Goal: Book appointment/travel/reservation

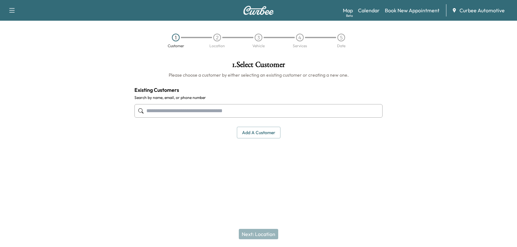
click at [173, 108] on input "text" at bounding box center [258, 111] width 248 height 14
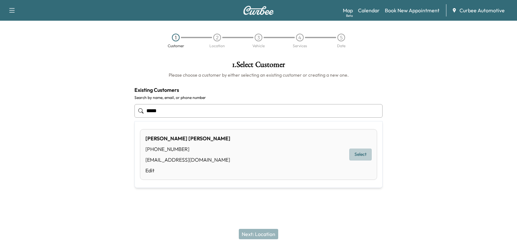
click at [360, 152] on button "Select" at bounding box center [360, 155] width 22 height 12
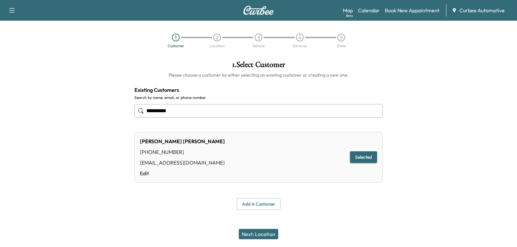
type input "**********"
click at [256, 206] on button "Add a customer" at bounding box center [259, 204] width 44 height 12
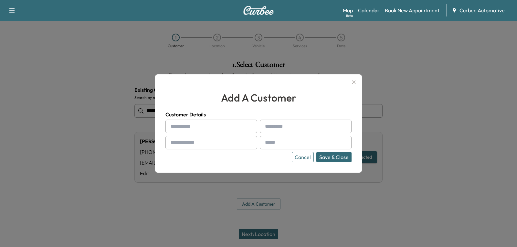
click at [194, 130] on input "text" at bounding box center [211, 127] width 92 height 14
type input "*"
type input "****"
type input "*****"
type input "**********"
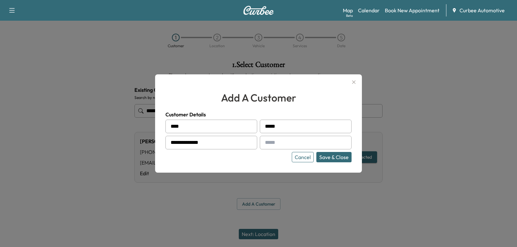
click at [275, 139] on input "text" at bounding box center [306, 143] width 92 height 14
type input "**********"
click at [327, 159] on button "Save & Close" at bounding box center [333, 157] width 35 height 10
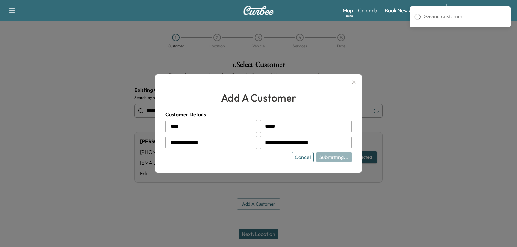
type input "**********"
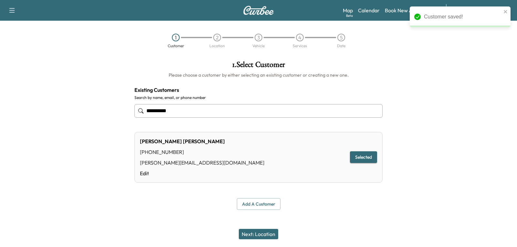
click at [240, 227] on div "Next: Location" at bounding box center [258, 234] width 517 height 26
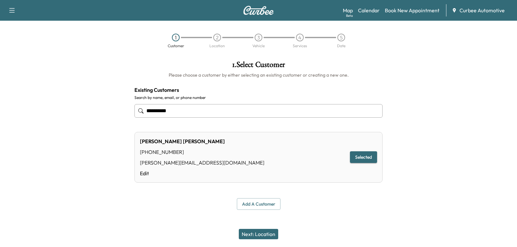
click at [248, 230] on button "Next: Location" at bounding box center [258, 234] width 39 height 10
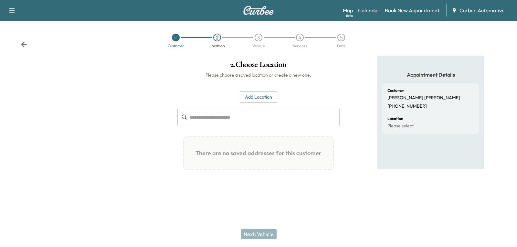
click at [259, 95] on button "Add Location" at bounding box center [258, 97] width 37 height 12
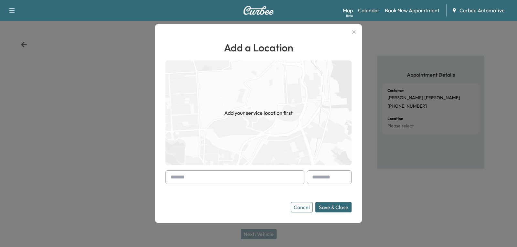
click at [182, 180] on input "text" at bounding box center [234, 177] width 139 height 14
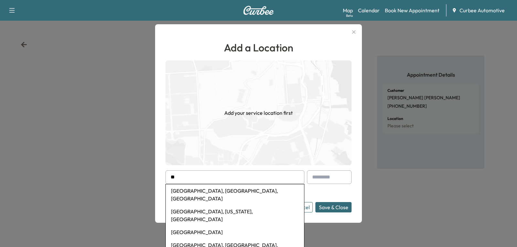
type input "*"
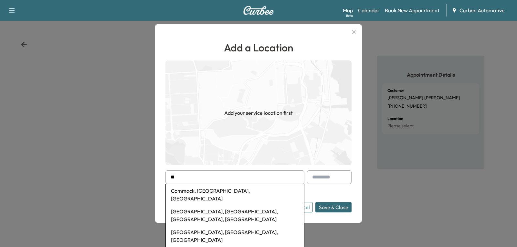
type input "*"
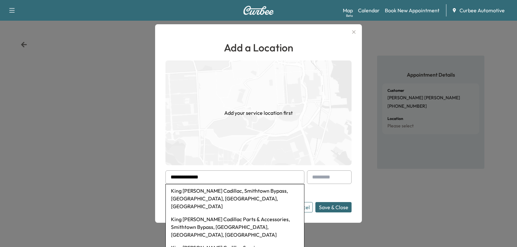
click at [192, 199] on li "King [PERSON_NAME] Cadillac, Smithtown Bypass, [GEOGRAPHIC_DATA], [GEOGRAPHIC_D…" at bounding box center [235, 198] width 138 height 28
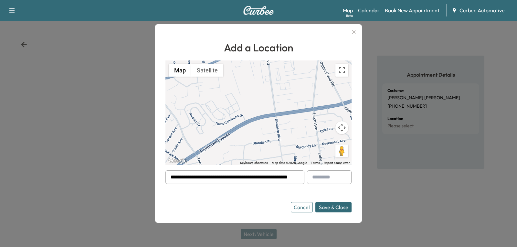
click at [230, 175] on input "**********" at bounding box center [234, 177] width 139 height 14
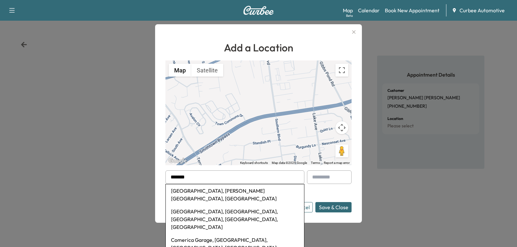
click at [222, 193] on li "[GEOGRAPHIC_DATA], [PERSON_NAME][GEOGRAPHIC_DATA], [GEOGRAPHIC_DATA]" at bounding box center [235, 194] width 138 height 21
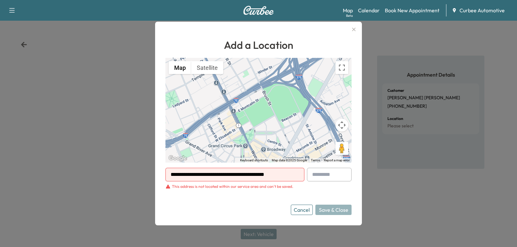
click at [215, 177] on input "**********" at bounding box center [234, 175] width 139 height 14
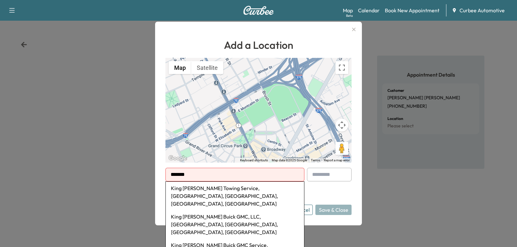
click at [207, 210] on li "King [PERSON_NAME] Buick GMC, LLC, [GEOGRAPHIC_DATA], [GEOGRAPHIC_DATA], [GEOGR…" at bounding box center [235, 224] width 138 height 28
type input "**********"
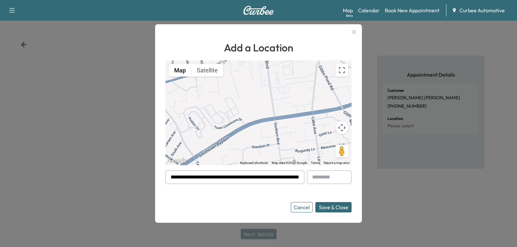
click at [328, 208] on button "Save & Close" at bounding box center [333, 207] width 36 height 10
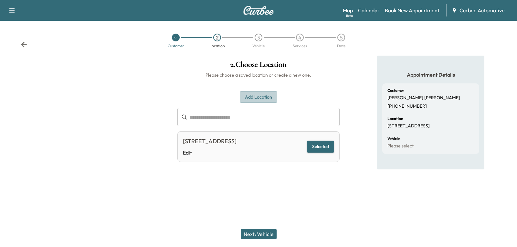
click at [261, 101] on button "Add Location" at bounding box center [258, 97] width 37 height 12
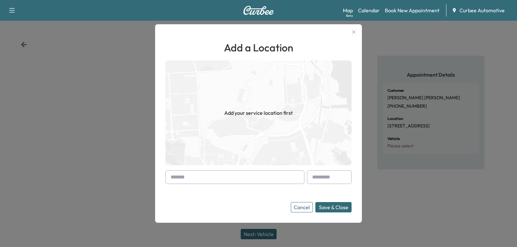
click at [192, 180] on input "text" at bounding box center [234, 177] width 139 height 14
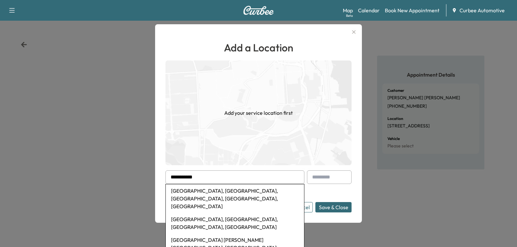
click at [196, 191] on li "[GEOGRAPHIC_DATA], [GEOGRAPHIC_DATA], [GEOGRAPHIC_DATA], [GEOGRAPHIC_DATA], [GE…" at bounding box center [235, 198] width 138 height 28
type input "**********"
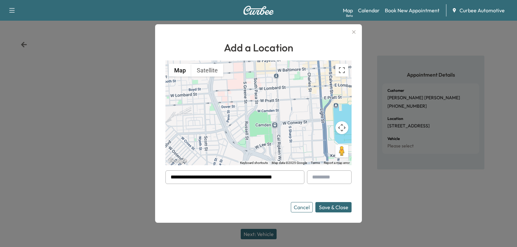
click at [329, 207] on button "Save & Close" at bounding box center [333, 207] width 36 height 10
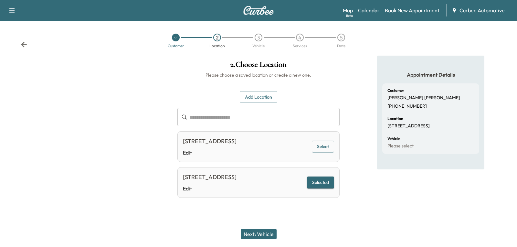
click at [252, 233] on button "Next: Vehicle" at bounding box center [259, 234] width 36 height 10
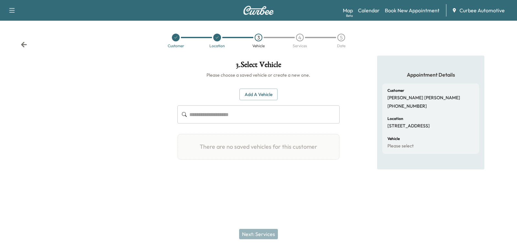
click at [255, 95] on button "Add a Vehicle" at bounding box center [258, 95] width 38 height 12
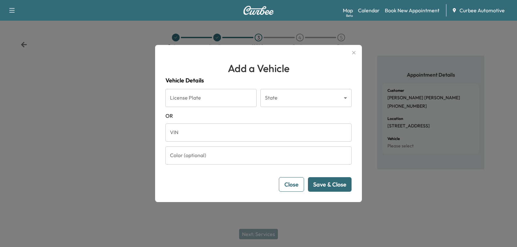
click at [186, 100] on input "License Plate" at bounding box center [210, 98] width 91 height 18
type input "*******"
click at [278, 101] on body "Support Log Out Map Beta Calendar Book New Appointment Curbee Automotive Custom…" at bounding box center [258, 123] width 517 height 247
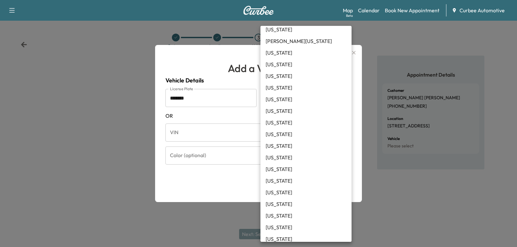
scroll to position [274, 0]
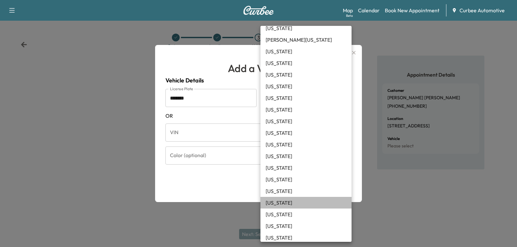
click at [281, 204] on li "[US_STATE]" at bounding box center [305, 203] width 91 height 12
type input "**"
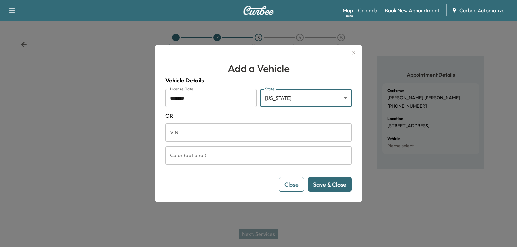
click at [325, 185] on button "Save & Close" at bounding box center [330, 184] width 44 height 15
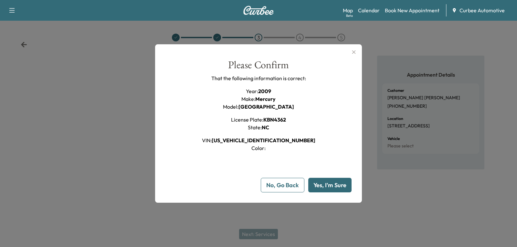
click at [288, 182] on button "No, Go Back" at bounding box center [283, 185] width 44 height 15
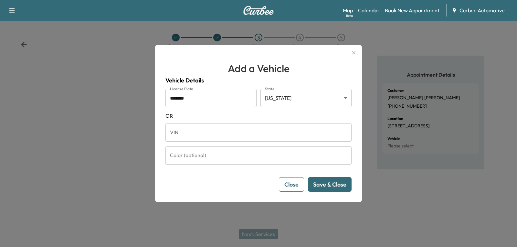
click at [207, 143] on form "License Plate ******* License Plate State [US_STATE] ** State [US_STATE] VIN VI…" at bounding box center [258, 140] width 186 height 103
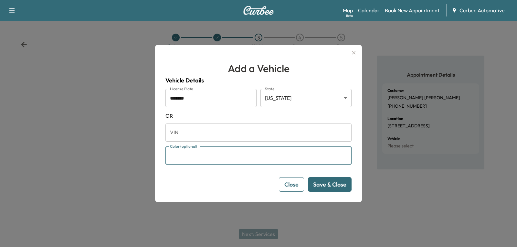
click at [207, 147] on input "Color (optional)" at bounding box center [258, 155] width 186 height 18
click at [211, 152] on input "Color (optional)" at bounding box center [258, 155] width 186 height 18
type input "******"
click at [320, 178] on button "Save & Close" at bounding box center [330, 184] width 44 height 15
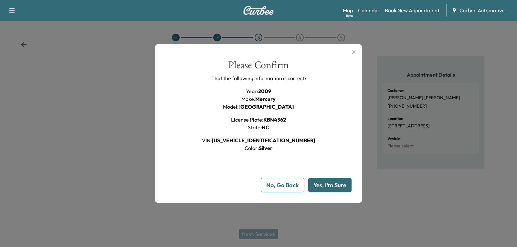
click at [333, 189] on button "Yes, I'm Sure" at bounding box center [329, 185] width 43 height 15
type input "**"
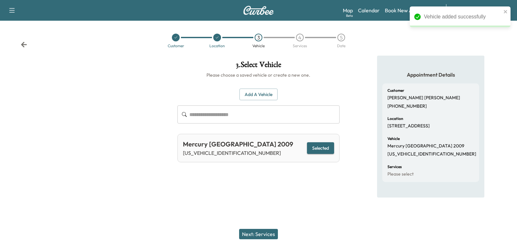
click at [259, 236] on button "Next: Services" at bounding box center [258, 234] width 39 height 10
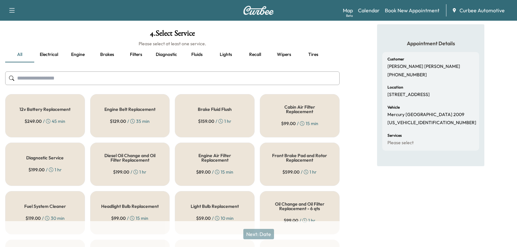
scroll to position [32, 0]
click at [49, 128] on div "12v Battery Replacement $ 249.00 / 45 min" at bounding box center [45, 115] width 80 height 43
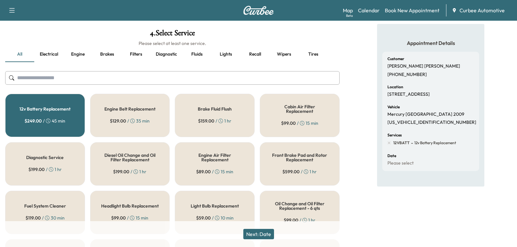
click at [311, 194] on div "Oil Change and Oil Filter Replacement - 6 qts $ 99.00 / 1 hr" at bounding box center [300, 212] width 80 height 43
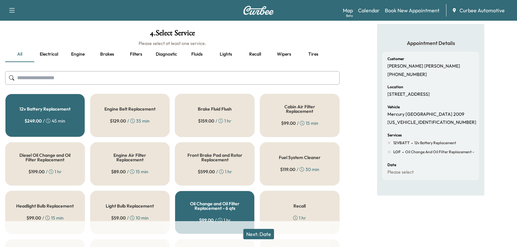
click at [249, 234] on button "Next: Date" at bounding box center [258, 234] width 31 height 10
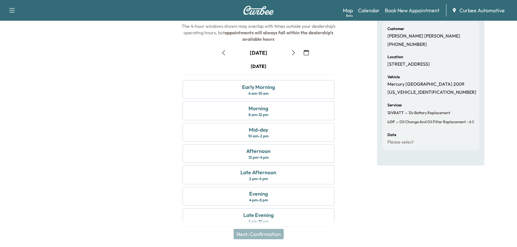
scroll to position [68, 0]
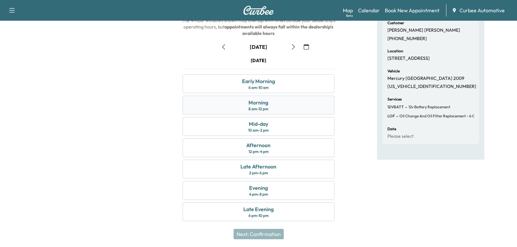
click at [219, 100] on div "Morning 8 am - 12 pm" at bounding box center [259, 105] width 152 height 19
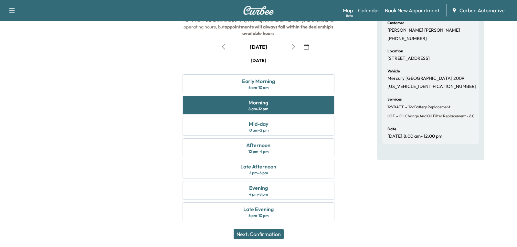
click at [253, 238] on button "Next: Confirmation" at bounding box center [259, 234] width 50 height 10
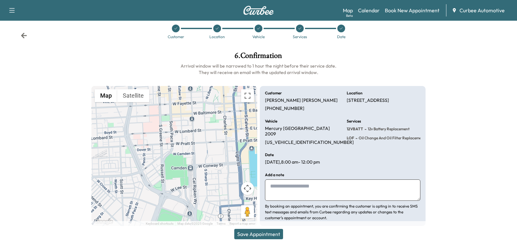
click at [298, 179] on textarea at bounding box center [342, 189] width 155 height 21
type textarea "**********"
click at [267, 228] on div "Save Appointment" at bounding box center [258, 234] width 517 height 26
click at [266, 230] on button "Save Appointment" at bounding box center [258, 234] width 49 height 10
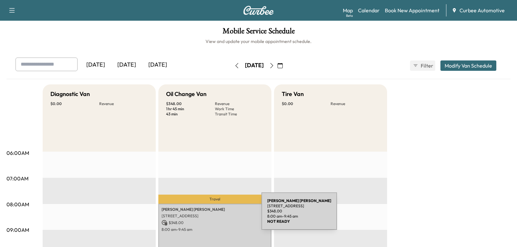
click at [213, 215] on p "[STREET_ADDRESS]" at bounding box center [215, 215] width 107 height 5
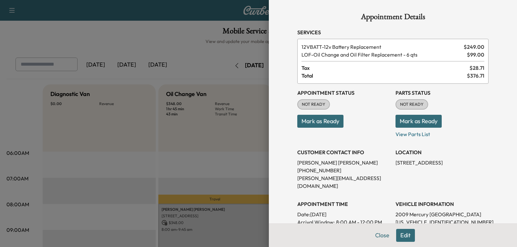
click at [351, 123] on p "Mark as Ready" at bounding box center [343, 119] width 93 height 18
click at [408, 122] on button "Mark as Ready" at bounding box center [418, 121] width 46 height 13
click at [341, 119] on button "Mark as Ready" at bounding box center [320, 121] width 46 height 13
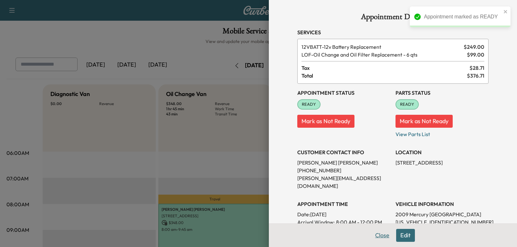
click at [381, 234] on button "Close" at bounding box center [382, 235] width 23 height 13
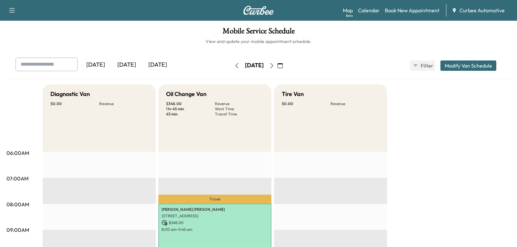
click at [286, 68] on button "button" at bounding box center [280, 65] width 11 height 10
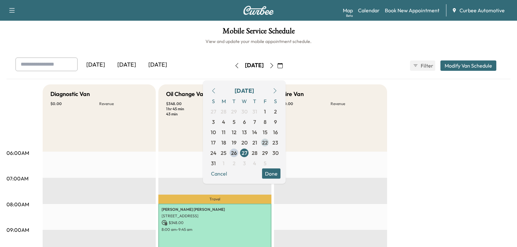
click at [270, 143] on span "22" at bounding box center [265, 142] width 10 height 10
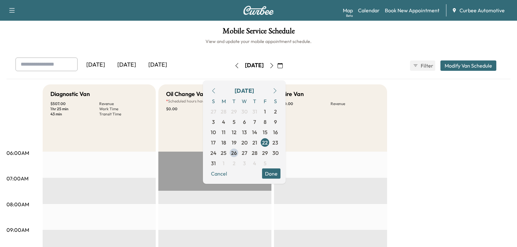
click at [231, 68] on button "button" at bounding box center [236, 65] width 11 height 10
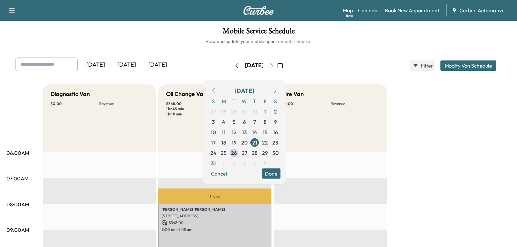
click at [231, 68] on button "button" at bounding box center [236, 65] width 11 height 10
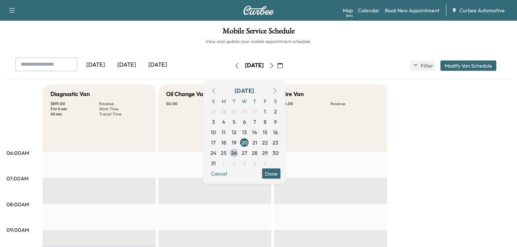
click at [234, 67] on icon "button" at bounding box center [236, 65] width 5 height 5
click at [131, 66] on div "[DATE]" at bounding box center [126, 65] width 31 height 15
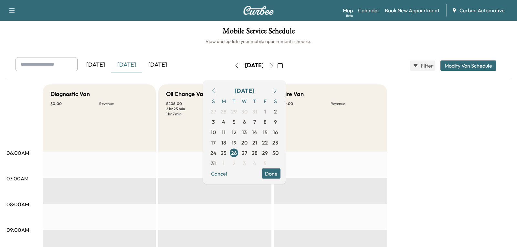
click at [347, 12] on link "Map Beta" at bounding box center [348, 10] width 10 height 8
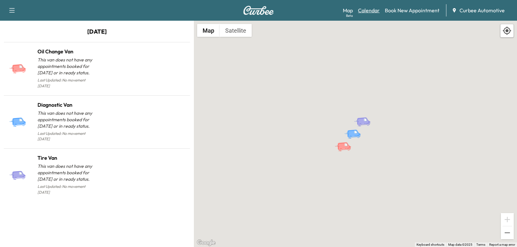
click at [370, 11] on link "Calendar" at bounding box center [369, 10] width 22 height 8
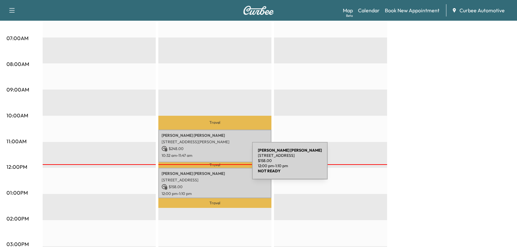
scroll to position [141, 0]
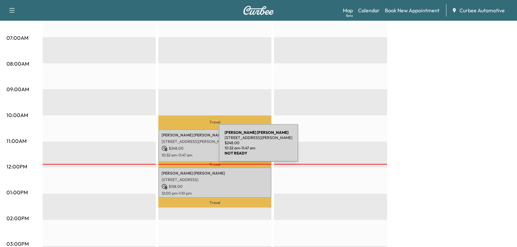
click at [191, 156] on p "10:32 am - 11:47 am" at bounding box center [215, 154] width 107 height 5
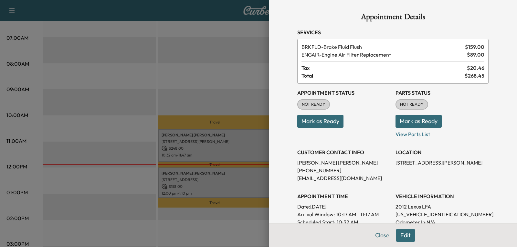
click at [312, 121] on button "Mark as Ready" at bounding box center [320, 121] width 46 height 13
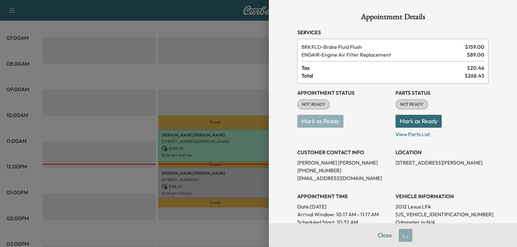
click at [409, 118] on button "Mark as Ready" at bounding box center [418, 121] width 46 height 13
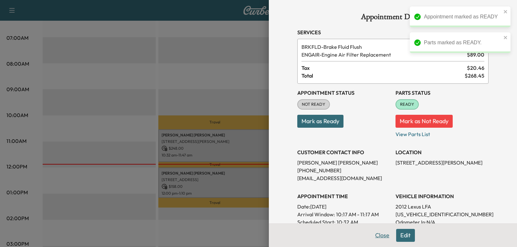
click at [380, 236] on button "Close" at bounding box center [382, 235] width 23 height 13
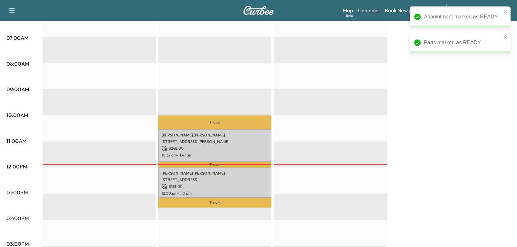
click at [181, 145] on p "$ 248.00" at bounding box center [215, 148] width 107 height 6
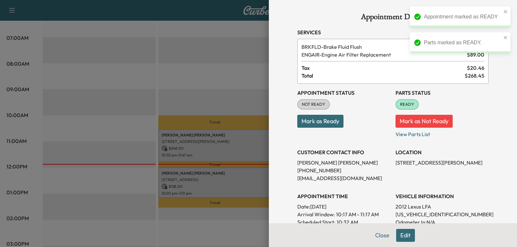
click at [315, 112] on p "Mark as Ready" at bounding box center [343, 119] width 93 height 18
click at [318, 115] on button "Mark as Ready" at bounding box center [320, 121] width 46 height 13
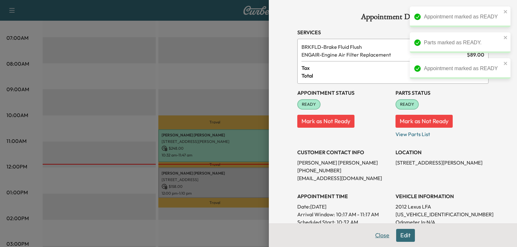
click at [387, 233] on button "Close" at bounding box center [382, 235] width 23 height 13
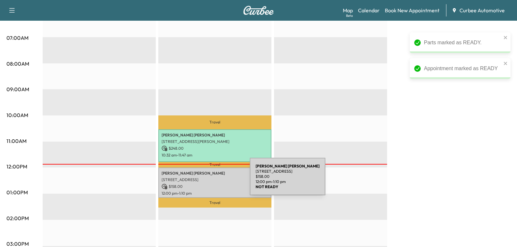
click at [202, 182] on div "[PERSON_NAME] [STREET_ADDRESS] $ 158.00 12:00 pm - 1:10 pm" at bounding box center [214, 182] width 113 height 30
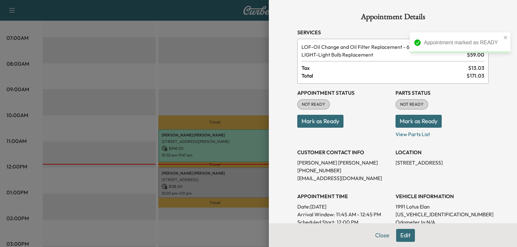
click at [403, 119] on button "Mark as Ready" at bounding box center [418, 121] width 46 height 13
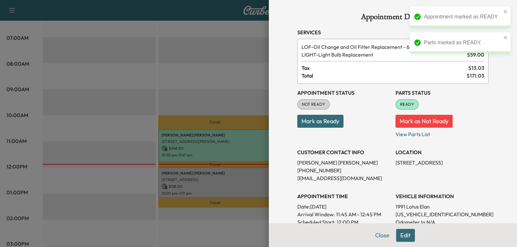
click at [328, 121] on button "Mark as Ready" at bounding box center [320, 121] width 46 height 13
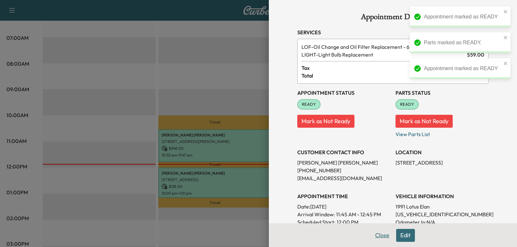
click at [387, 239] on button "Close" at bounding box center [382, 235] width 23 height 13
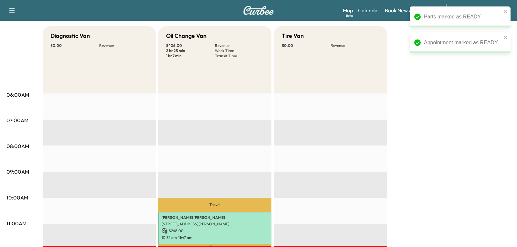
scroll to position [56, 0]
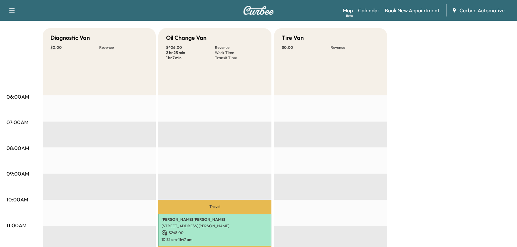
click at [464, 14] on div "Map Beta Calendar Book New Appointment Curbee Automotive" at bounding box center [427, 10] width 169 height 12
click at [12, 6] on button "button" at bounding box center [12, 10] width 14 height 10
click at [12, 91] on button "Log Out" at bounding box center [23, 93] width 24 height 10
